Goal: Navigation & Orientation: Find specific page/section

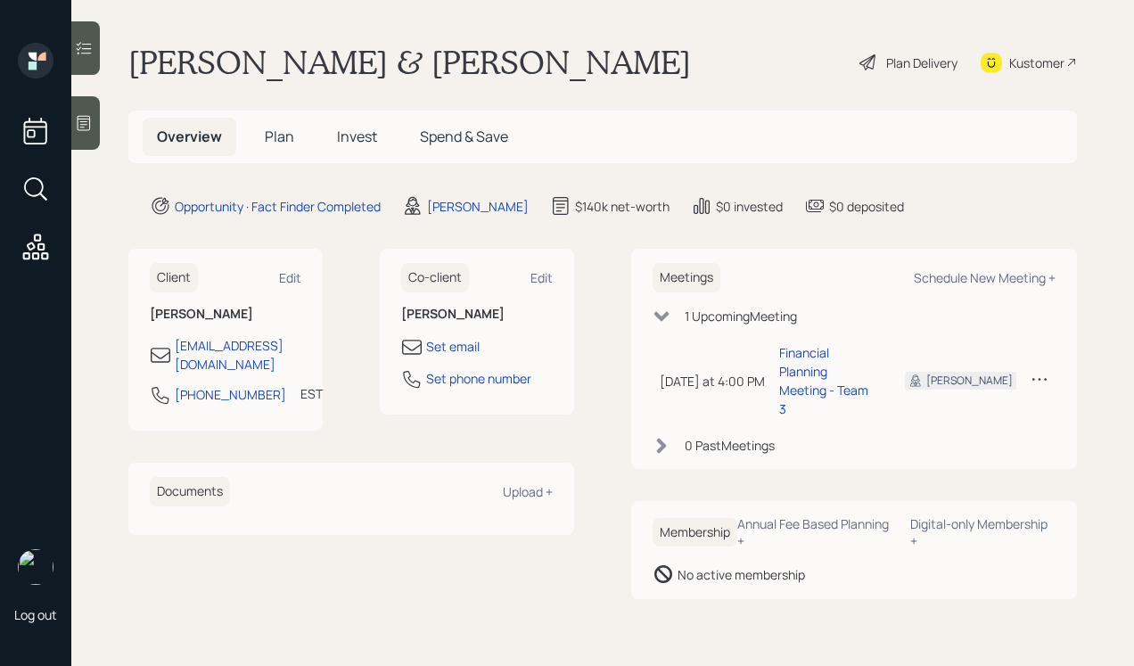
click at [1039, 378] on icon at bounding box center [1039, 379] width 14 height 3
click at [946, 422] on div "Cancel" at bounding box center [984, 430] width 128 height 17
click at [669, 313] on icon at bounding box center [661, 316] width 18 height 18
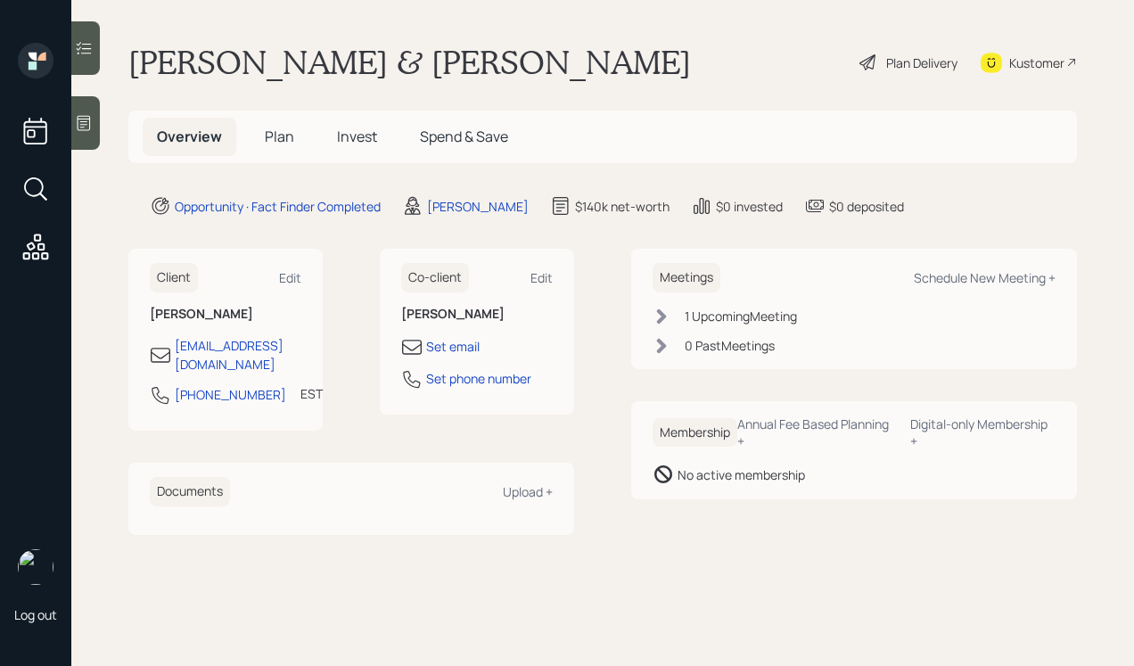
click at [670, 312] on div "1 Upcoming Meeting" at bounding box center [853, 316] width 403 height 19
